Goal: Register for event/course

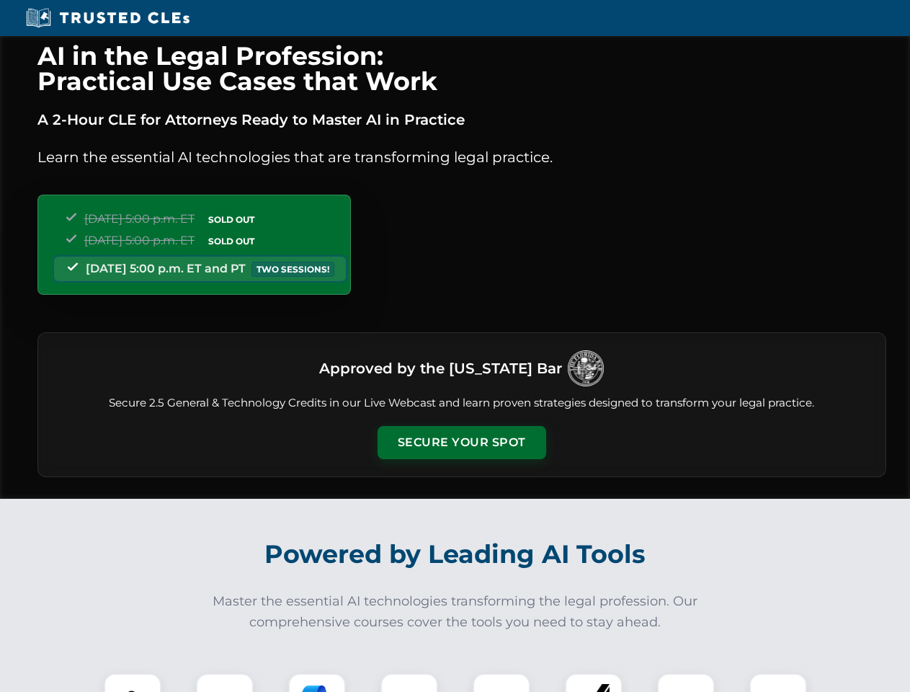
click at [461, 442] on button "Secure Your Spot" at bounding box center [461, 442] width 169 height 33
click at [133, 682] on img at bounding box center [133, 702] width 42 height 42
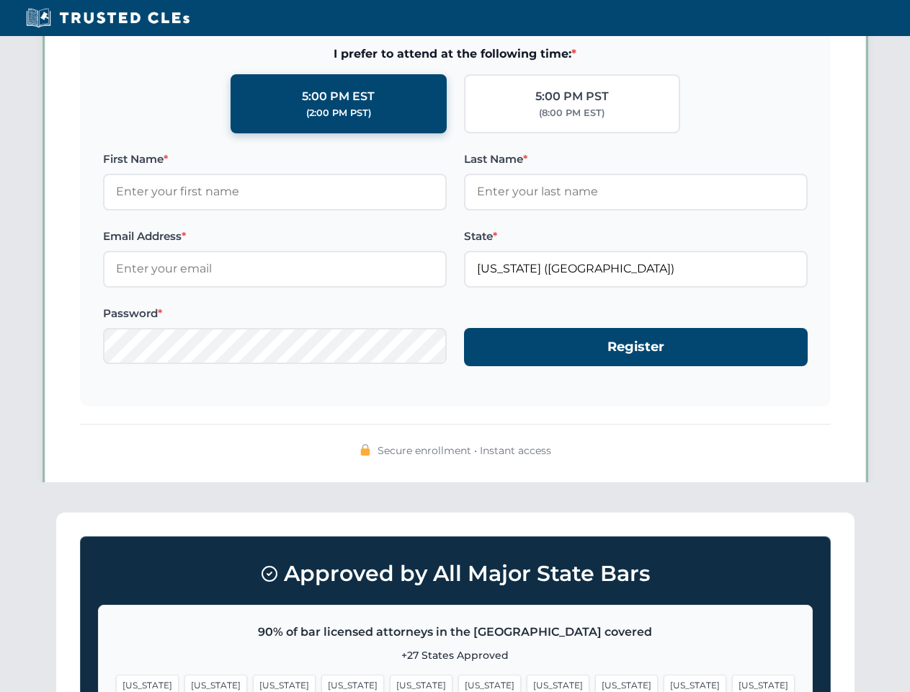
click at [663, 682] on span "[US_STATE]" at bounding box center [694, 684] width 63 height 21
